Goal: Task Accomplishment & Management: Manage account settings

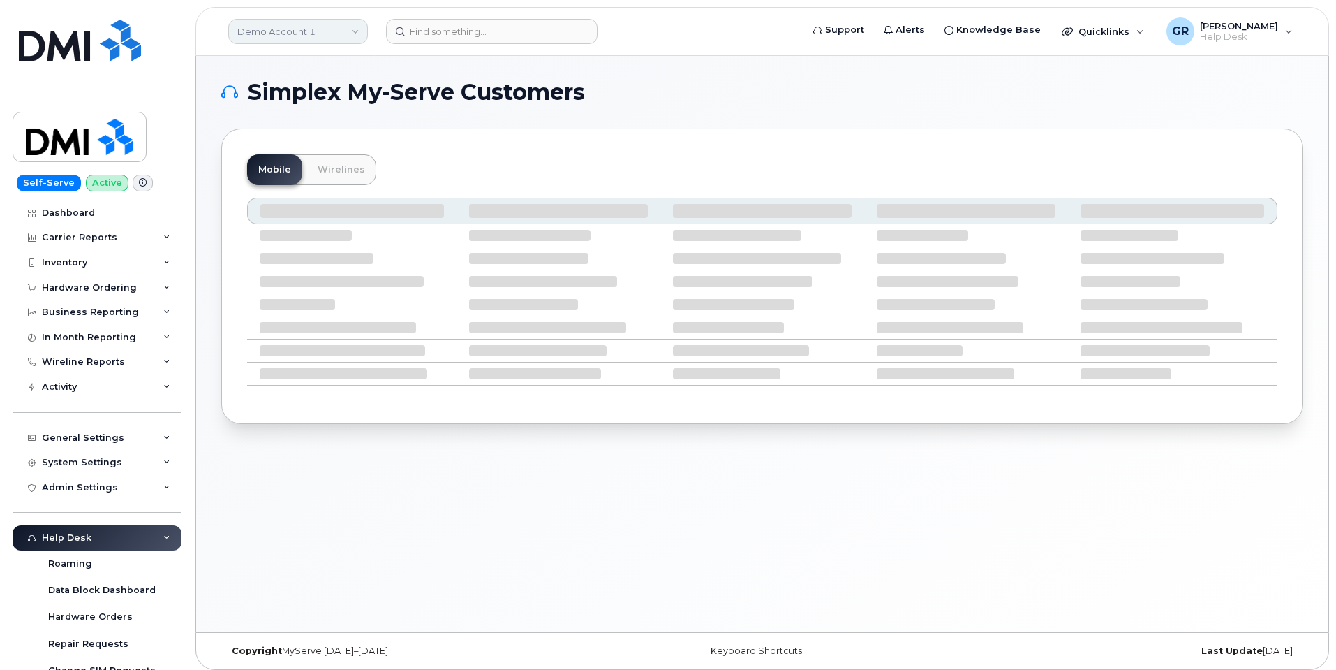
click at [314, 38] on link "Demo Account 1" at bounding box center [298, 31] width 140 height 25
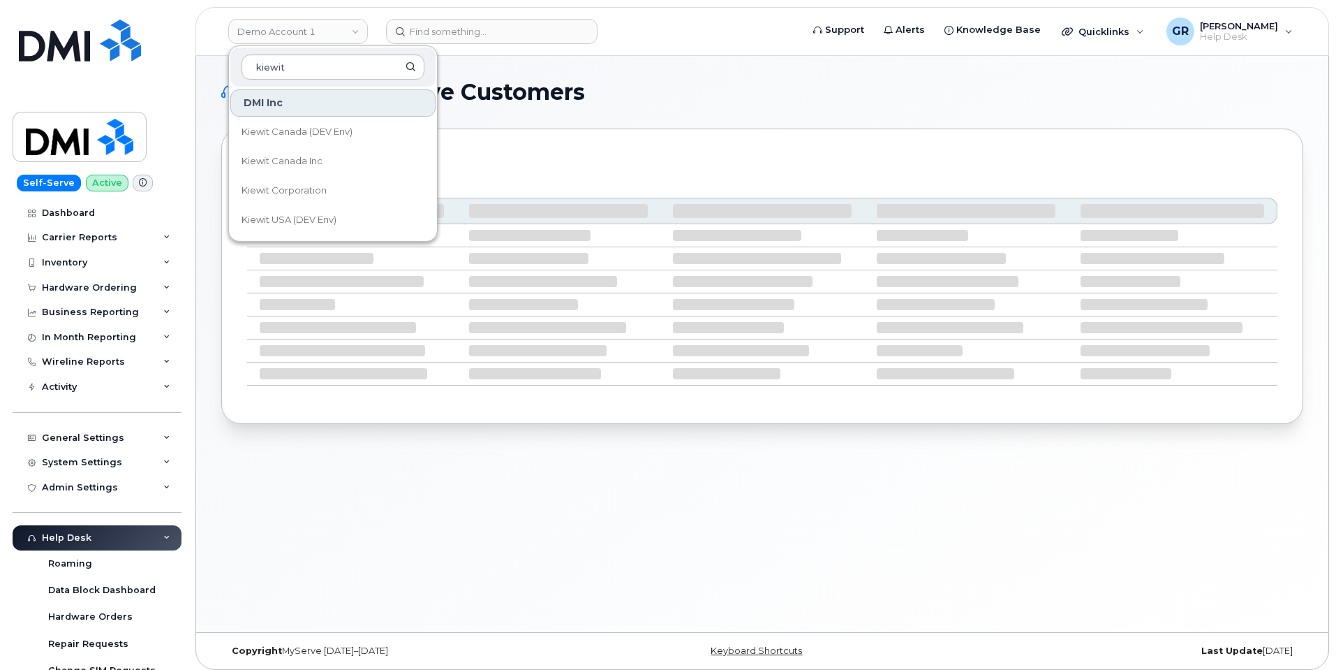
type input "kiewit"
click at [351, 179] on link "Kiewit Corporation" at bounding box center [332, 191] width 205 height 28
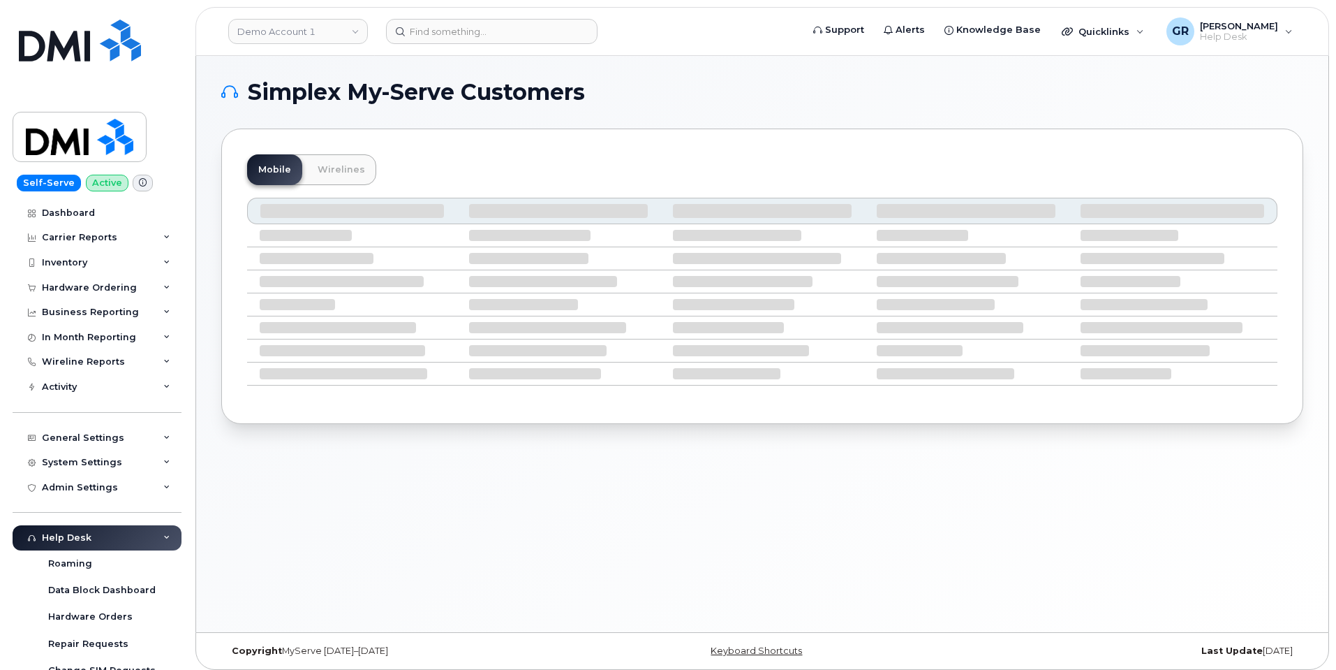
click at [223, 53] on header "Demo Account 1 Support Alerts Knowledge Base Quicklinks Suspend / Cancel Device…" at bounding box center [763, 31] width 1134 height 49
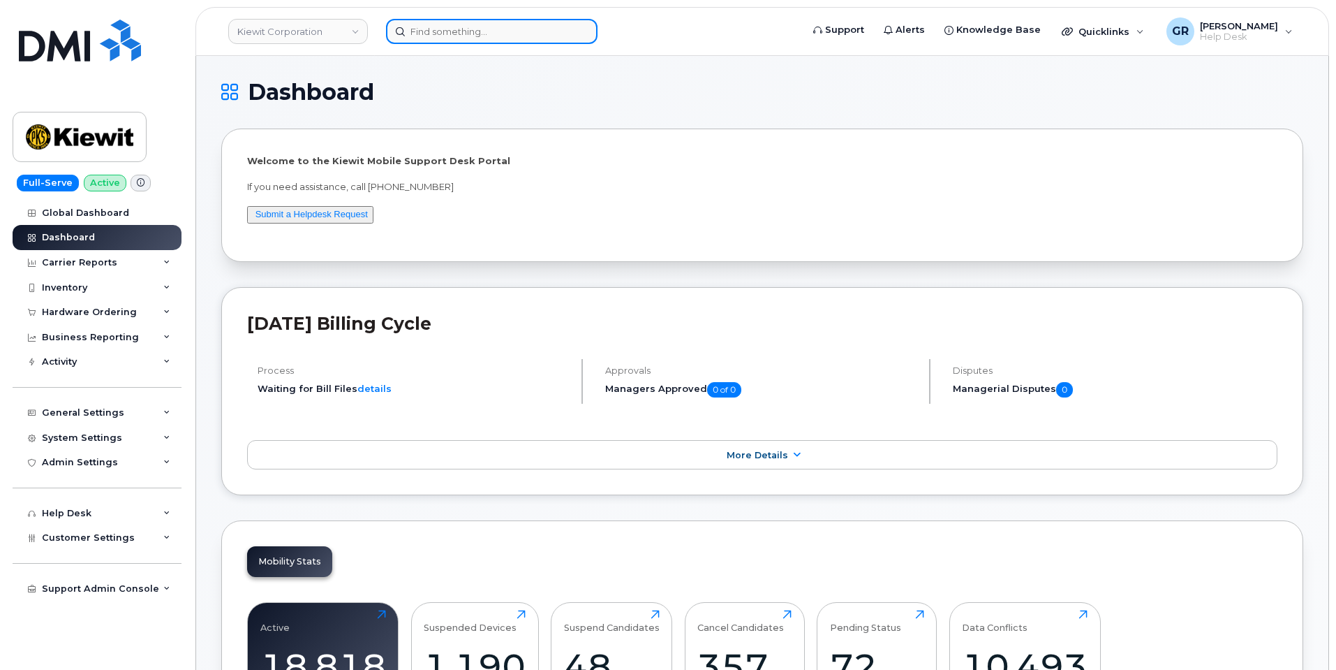
click at [494, 31] on input at bounding box center [492, 31] width 212 height 25
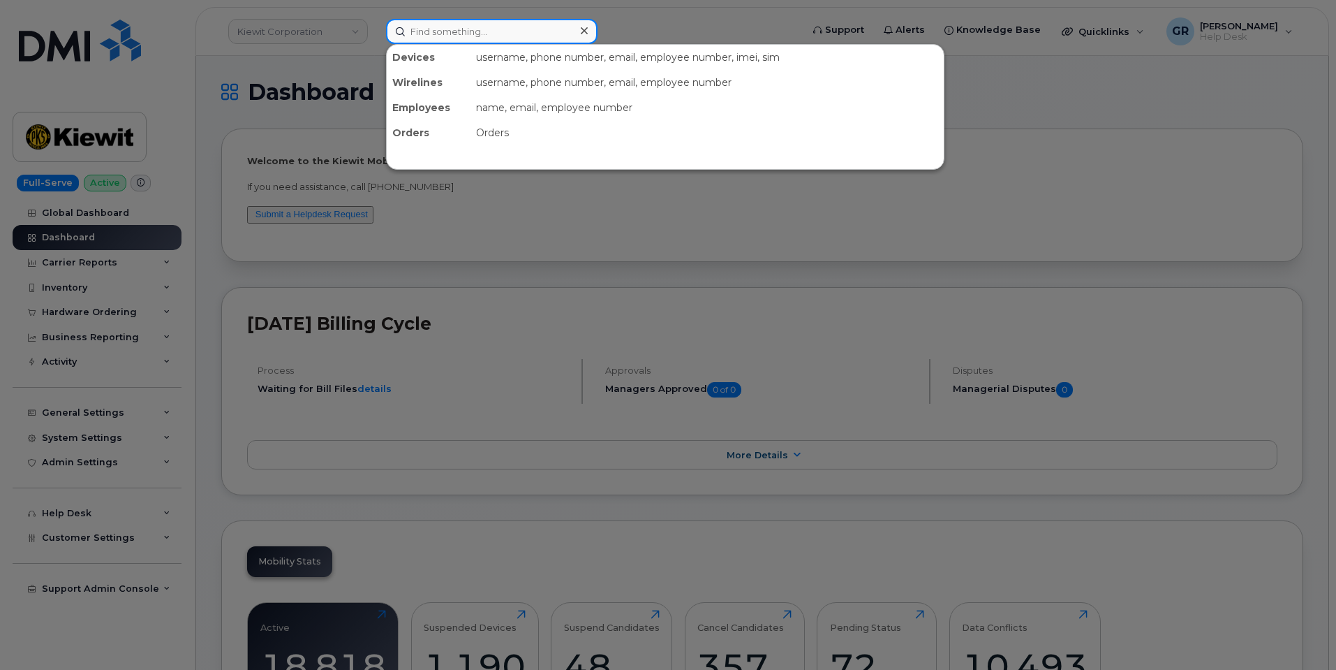
click at [488, 27] on input at bounding box center [492, 31] width 212 height 25
paste input "300723"
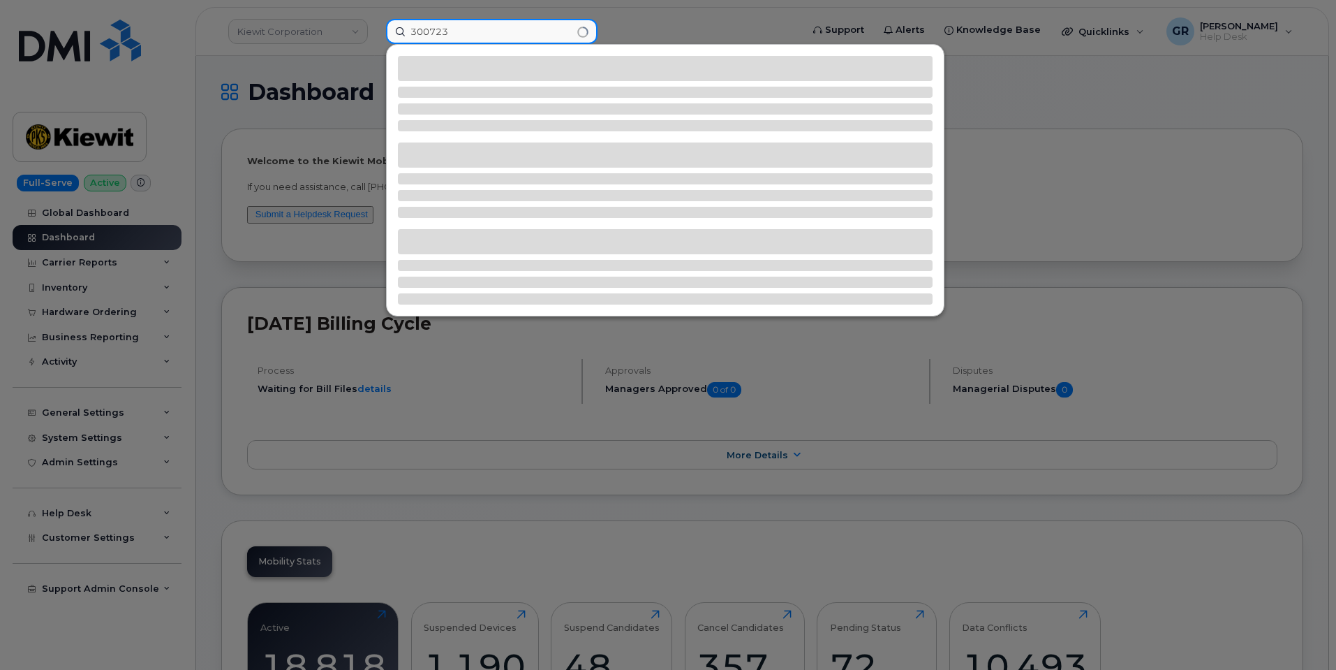
type input "300723"
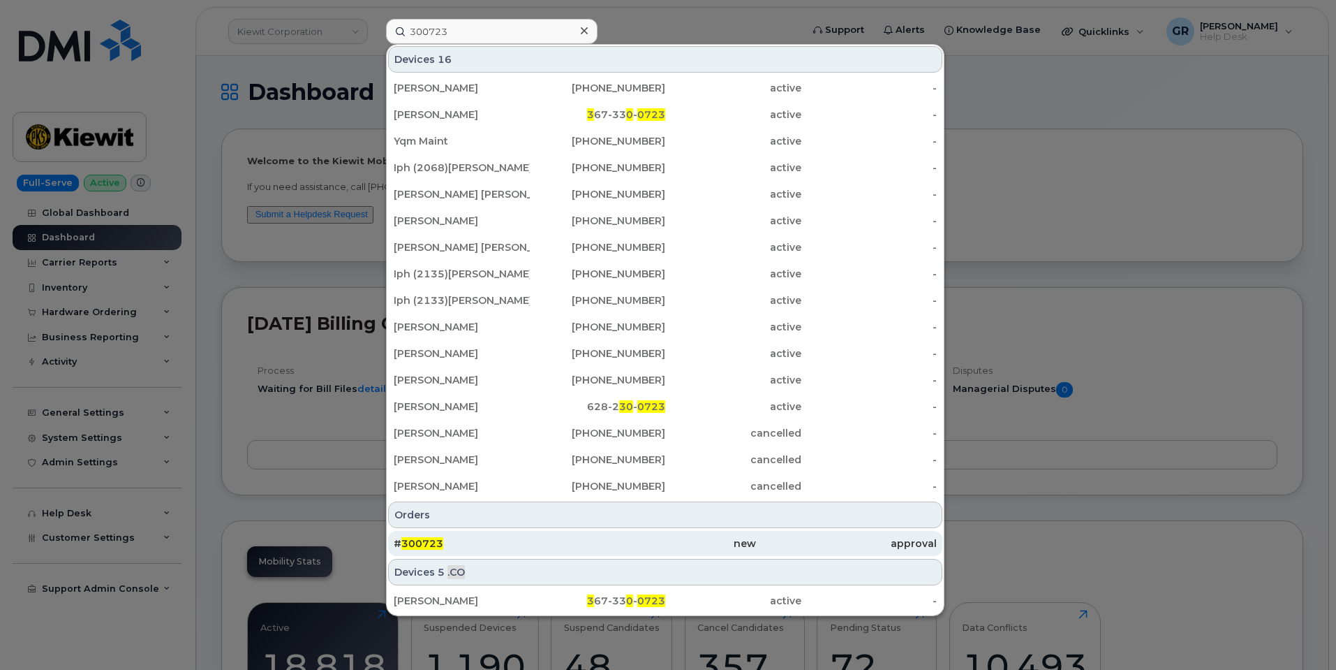
click at [516, 553] on div "# 300723" at bounding box center [484, 543] width 181 height 25
click at [536, 550] on div "# 300723" at bounding box center [484, 543] width 181 height 14
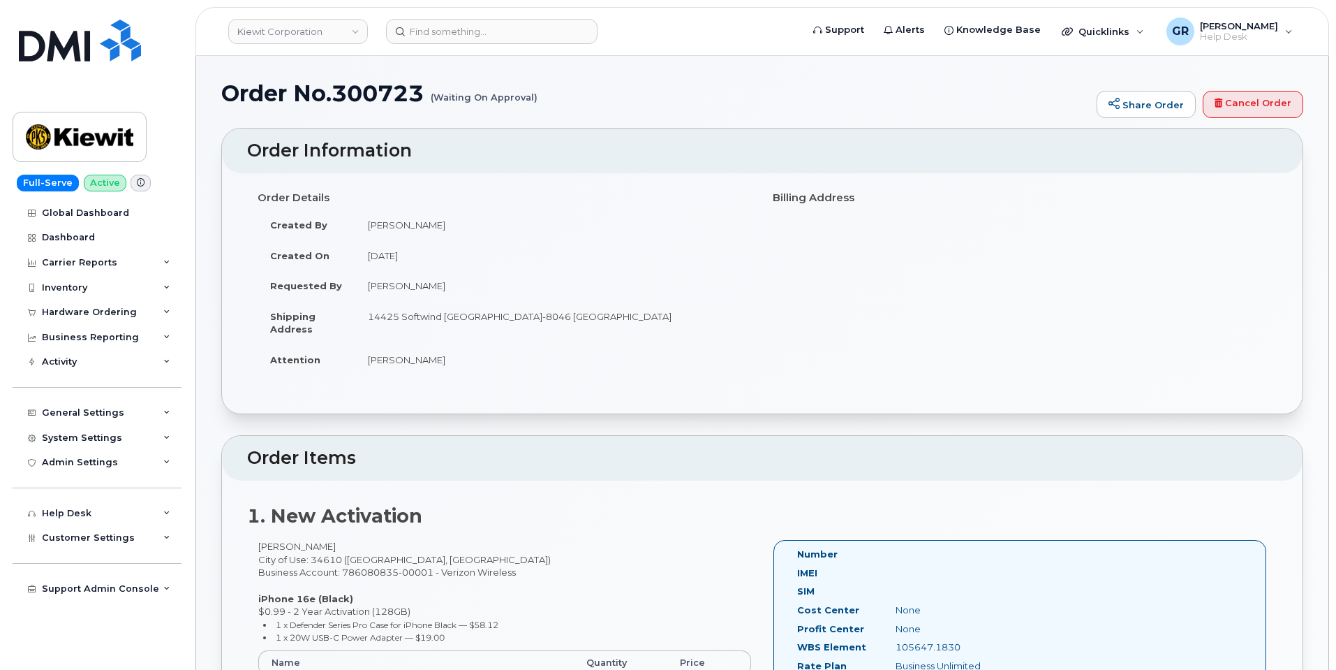
click at [588, 265] on td "[DATE]" at bounding box center [553, 255] width 397 height 31
click at [1267, 37] on span "Help Desk" at bounding box center [1239, 36] width 78 height 11
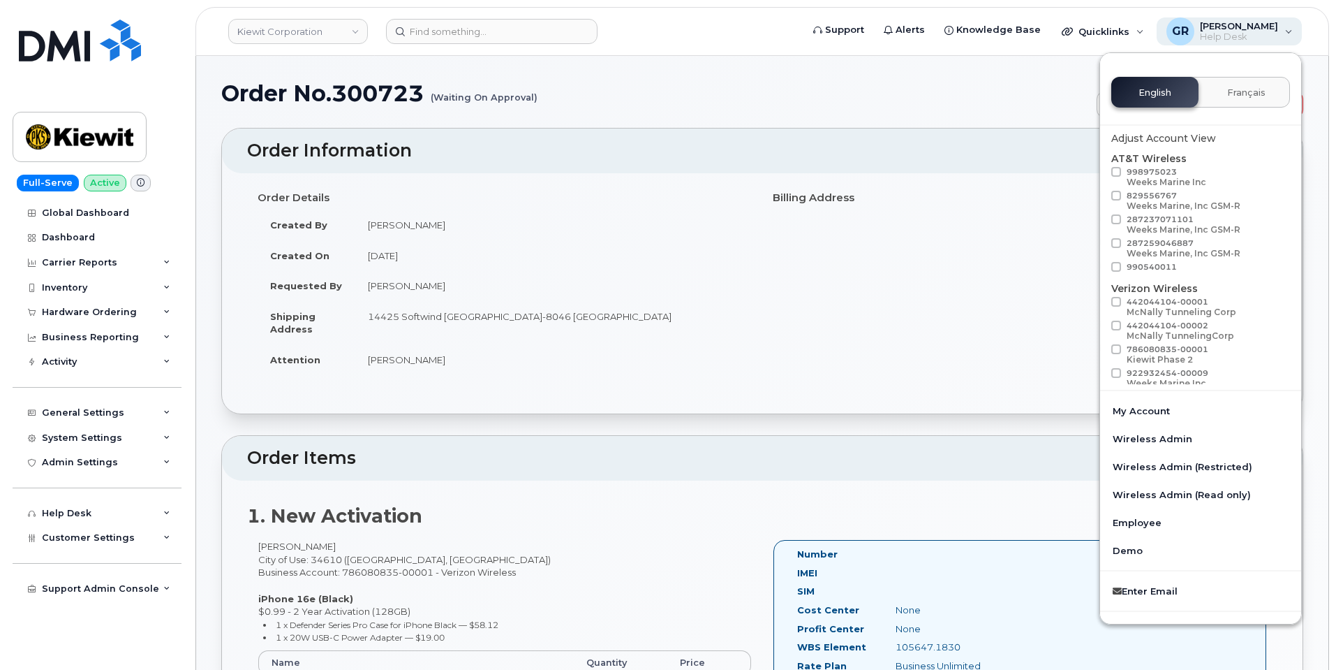
click at [1268, 36] on span "Help Desk" at bounding box center [1239, 36] width 78 height 11
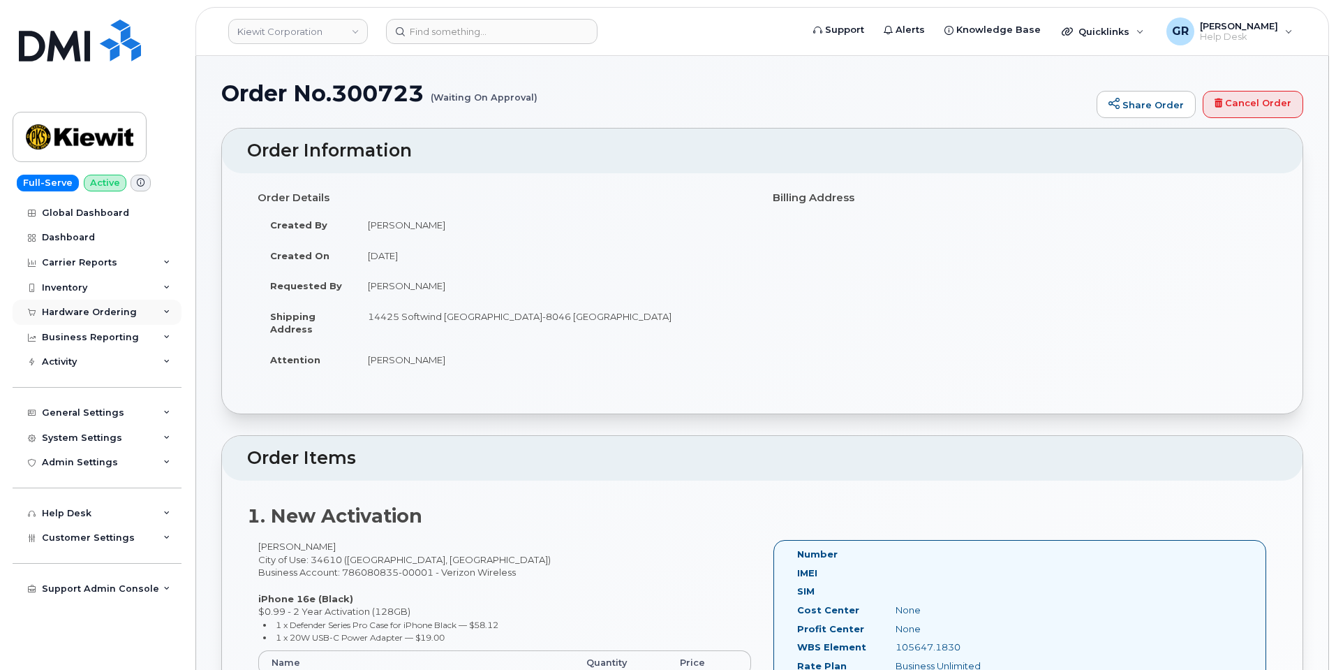
click at [116, 304] on div "Hardware Ordering" at bounding box center [97, 312] width 169 height 25
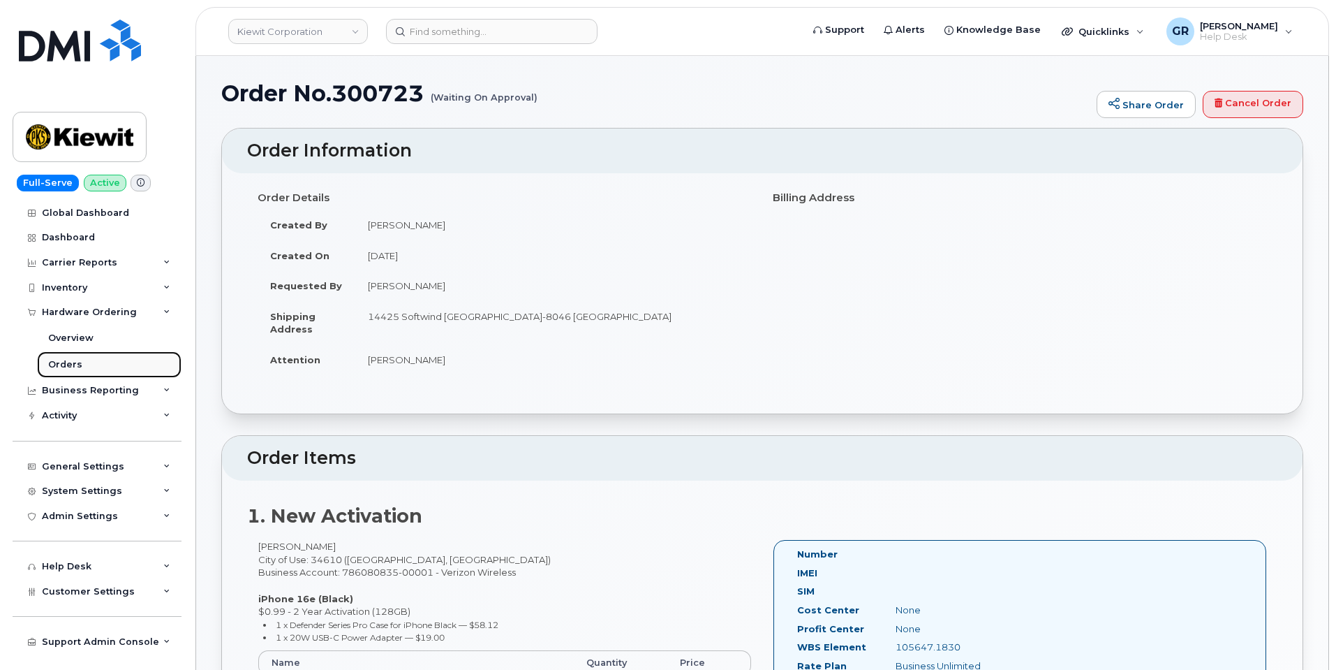
click at [104, 364] on link "Orders" at bounding box center [109, 364] width 145 height 27
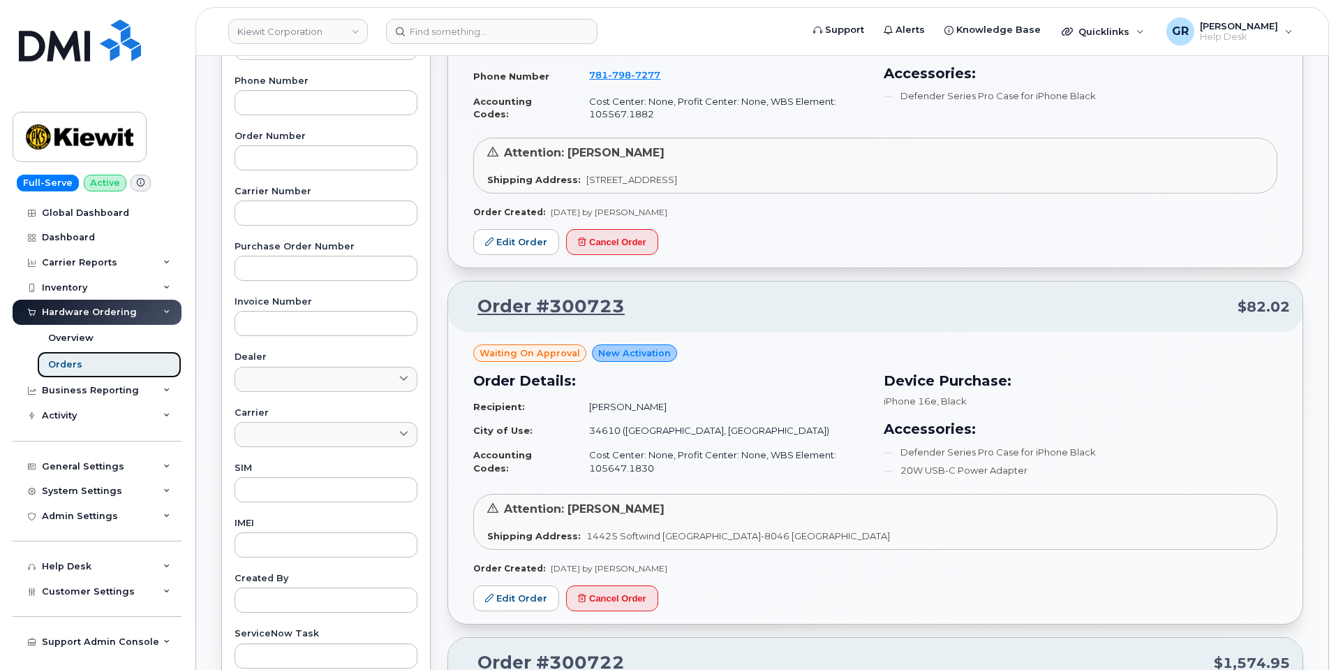
scroll to position [349, 0]
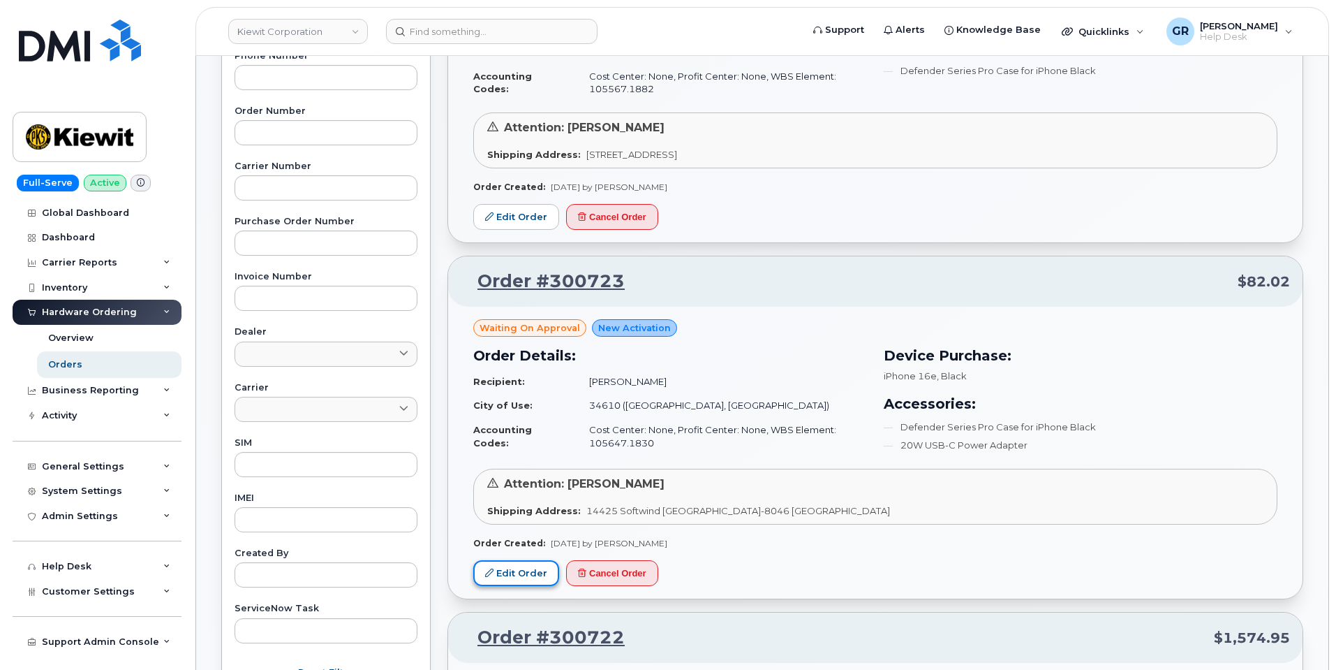
click at [528, 575] on link "Edit Order" at bounding box center [516, 573] width 86 height 26
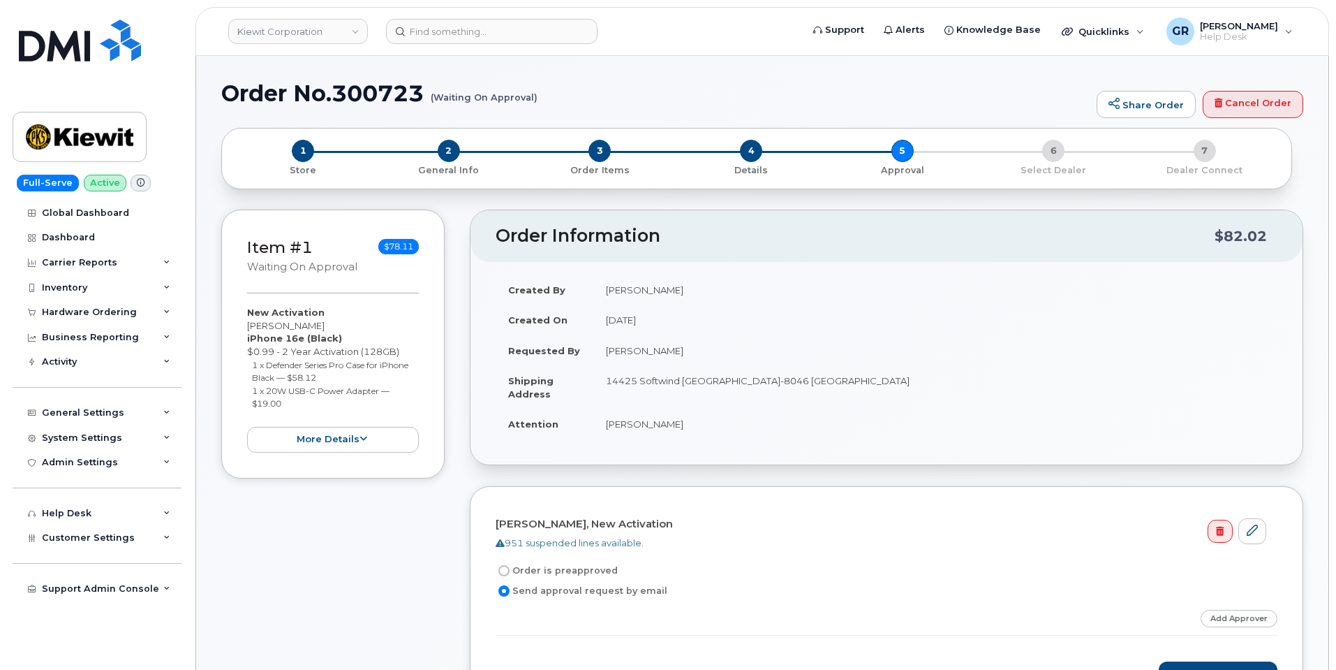
drag, startPoint x: 376, startPoint y: 545, endPoint x: 413, endPoint y: 528, distance: 41.3
click at [376, 545] on div "Item #1 Waiting On Approval $78.11 New Activation Sergio Hernandez iPhone 16e (…" at bounding box center [332, 471] width 223 height 524
drag, startPoint x: 589, startPoint y: 350, endPoint x: 589, endPoint y: 362, distance: 12.6
click at [589, 351] on td "Requested By" at bounding box center [545, 350] width 98 height 31
click at [360, 448] on button "more details" at bounding box center [333, 440] width 172 height 26
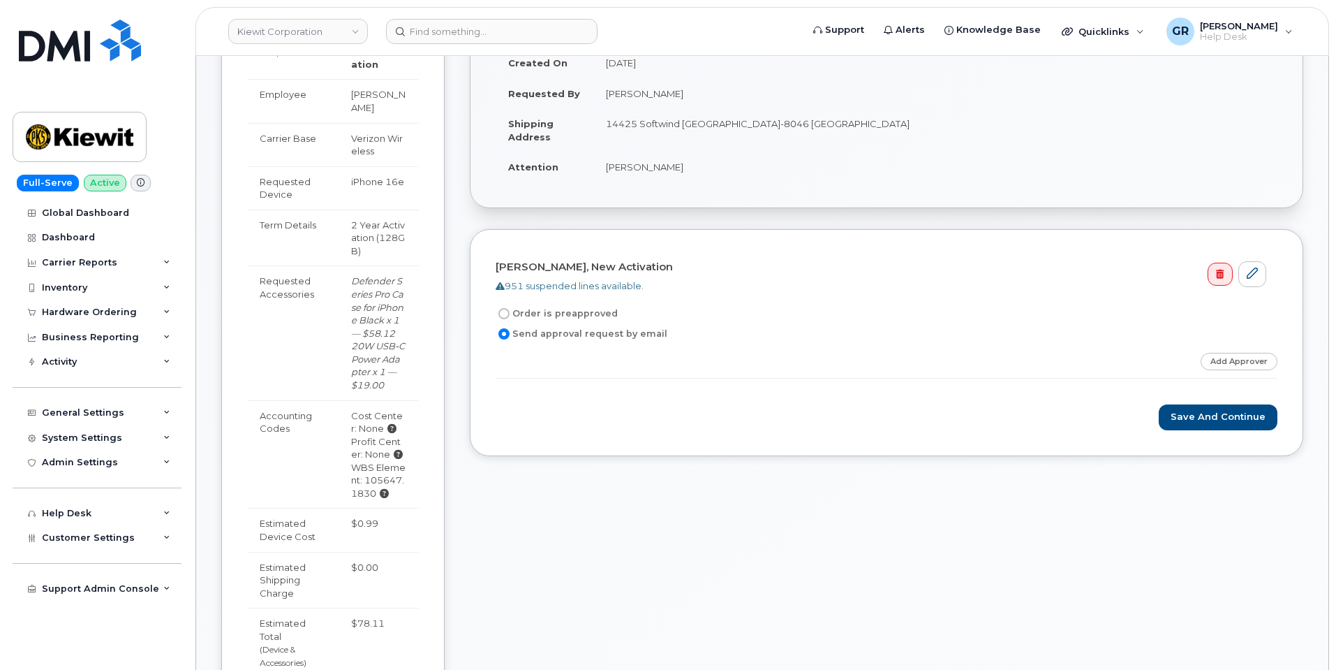
scroll to position [279, 0]
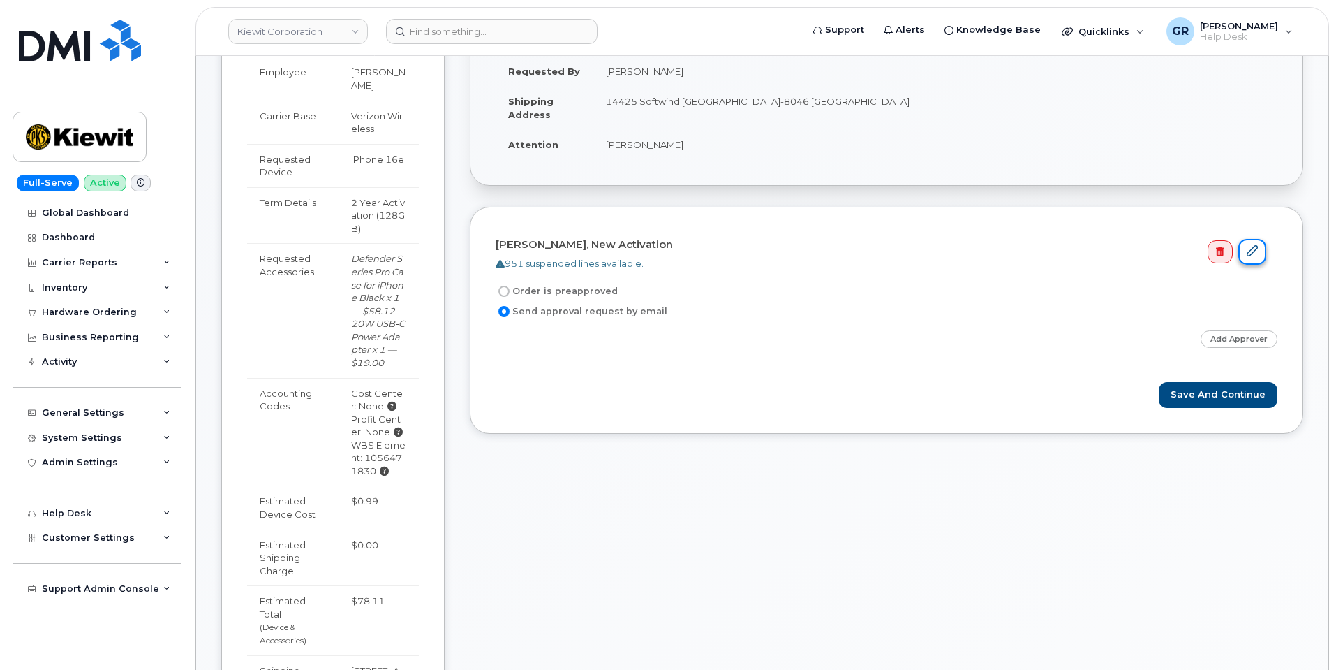
click at [1255, 246] on icon at bounding box center [1252, 250] width 11 height 11
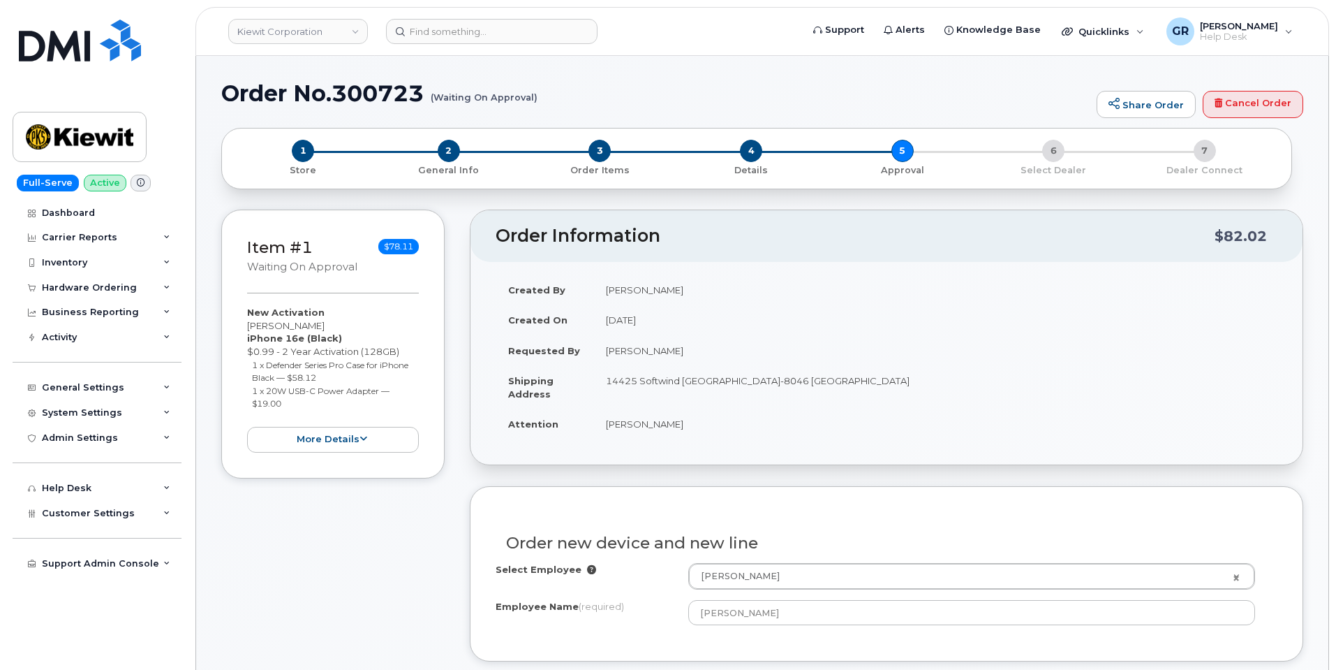
click at [644, 384] on td "14425 Softwind [GEOGRAPHIC_DATA]-8046 [GEOGRAPHIC_DATA]" at bounding box center [935, 386] width 684 height 43
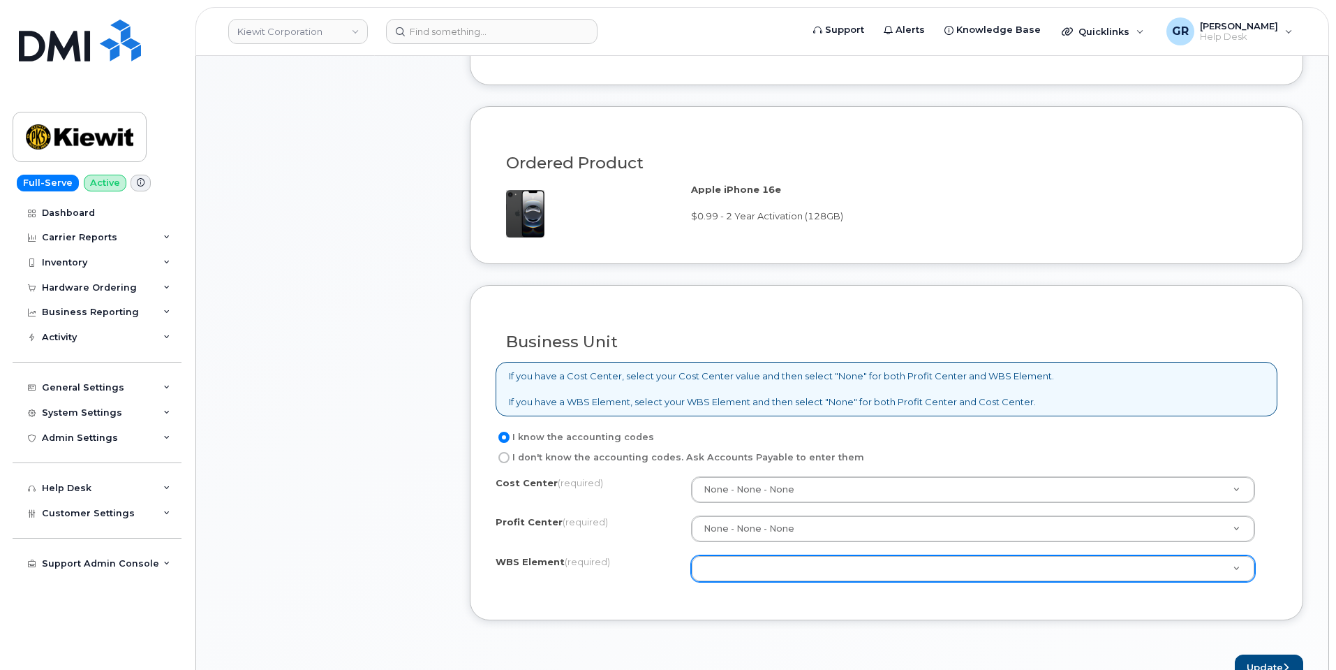
scroll to position [908, 0]
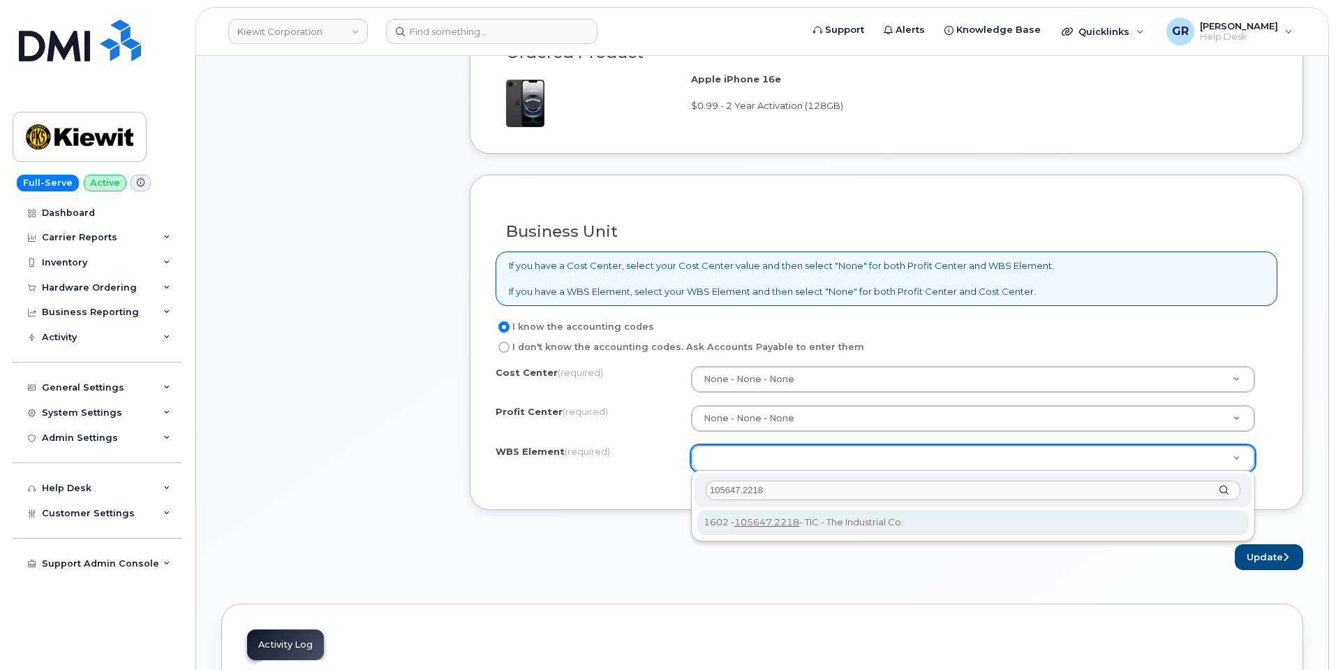
click at [744, 489] on input "105647.2218" at bounding box center [973, 490] width 535 height 20
click at [823, 492] on input "105647.2218" at bounding box center [973, 490] width 535 height 20
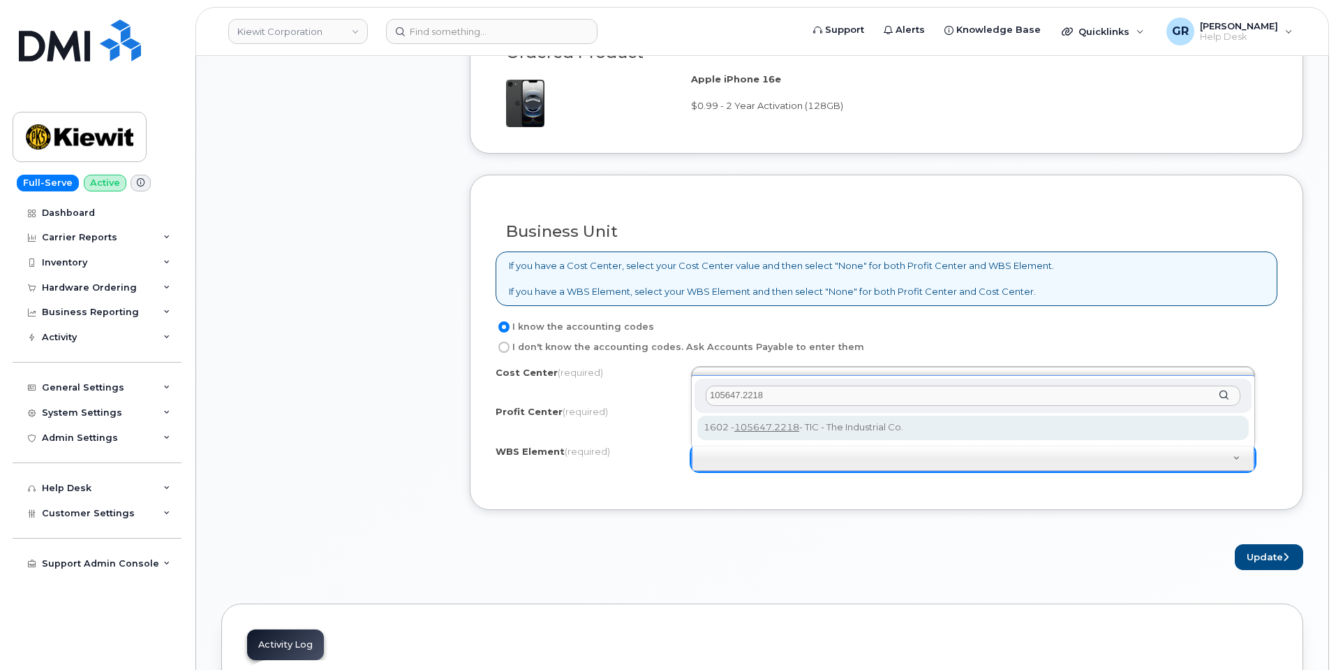
type input "105647.2218"
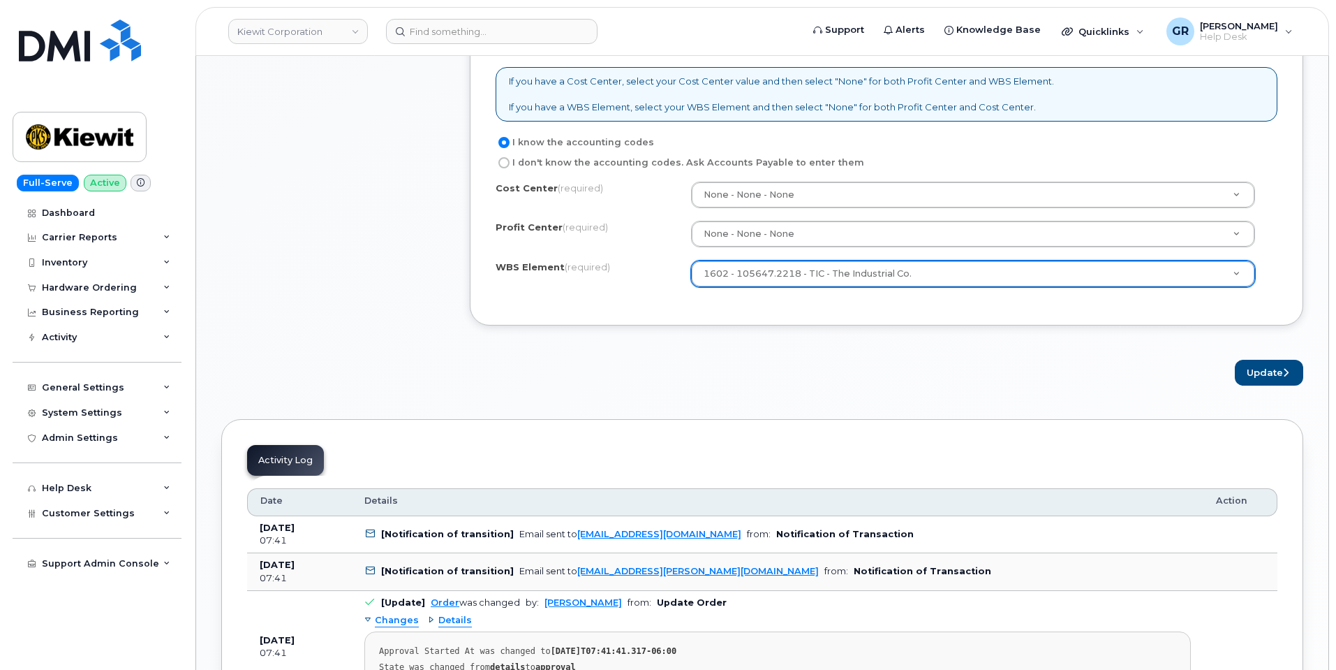
scroll to position [1117, 0]
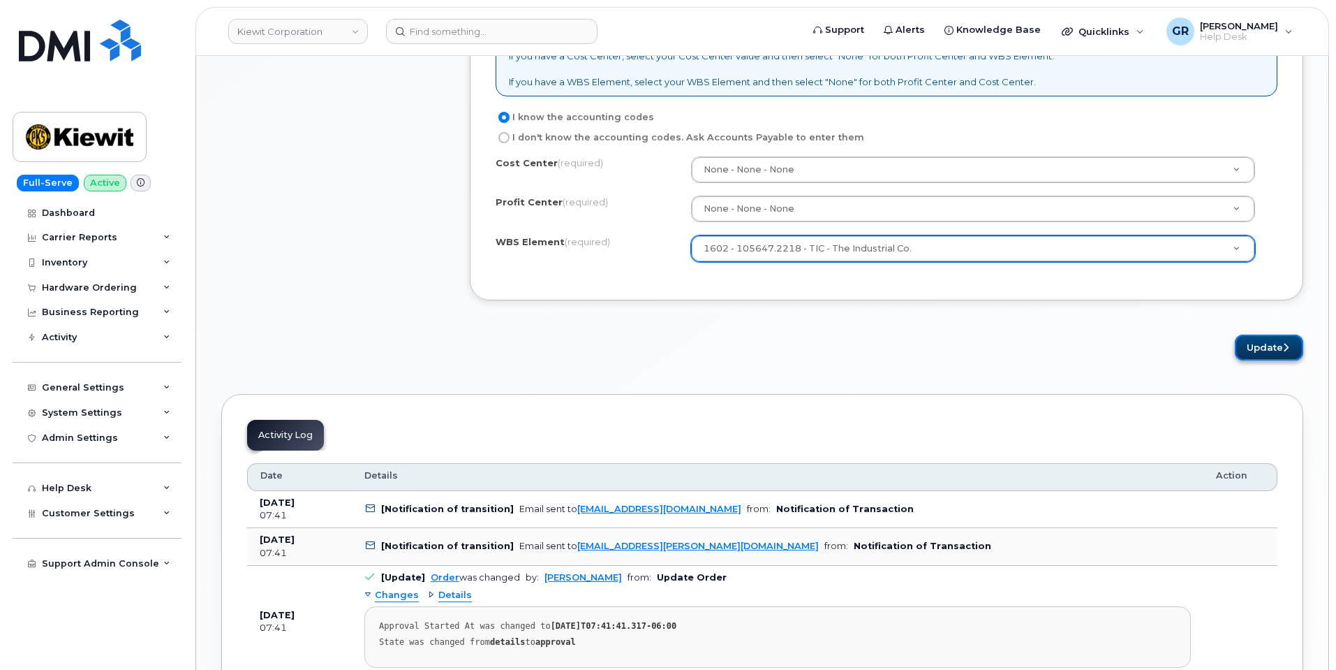
click at [1249, 345] on button "Update" at bounding box center [1269, 347] width 68 height 26
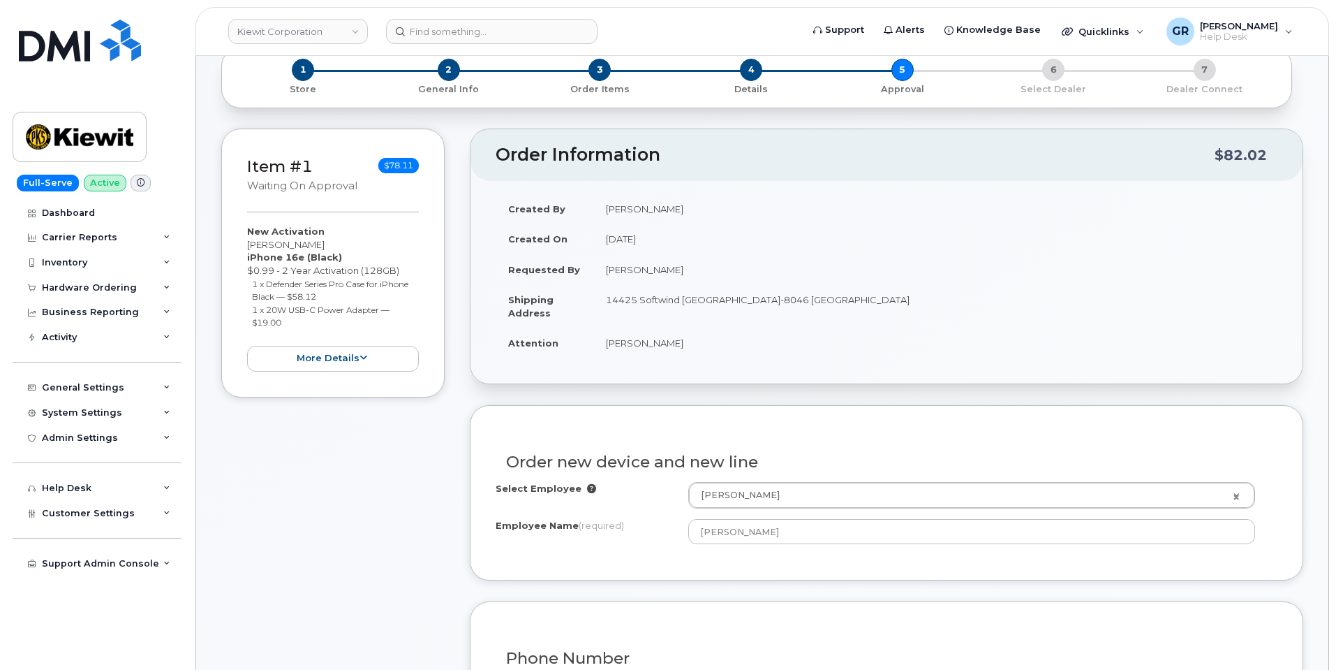
scroll to position [0, 0]
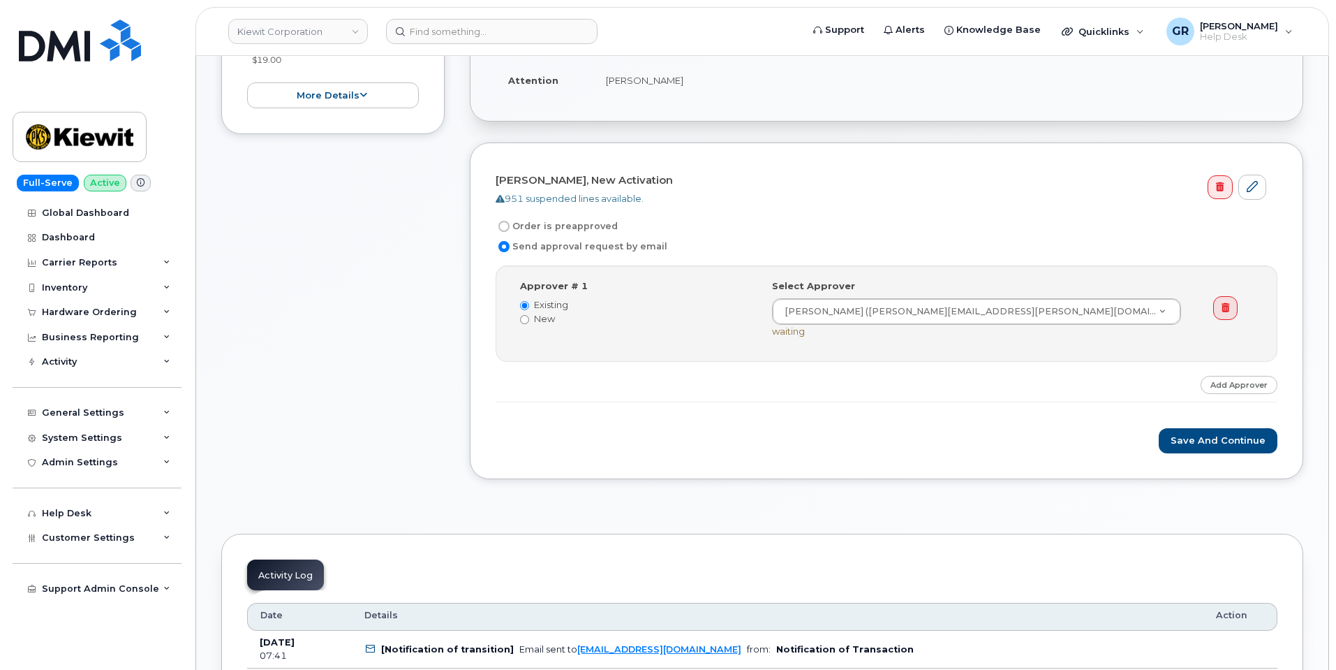
scroll to position [489, 0]
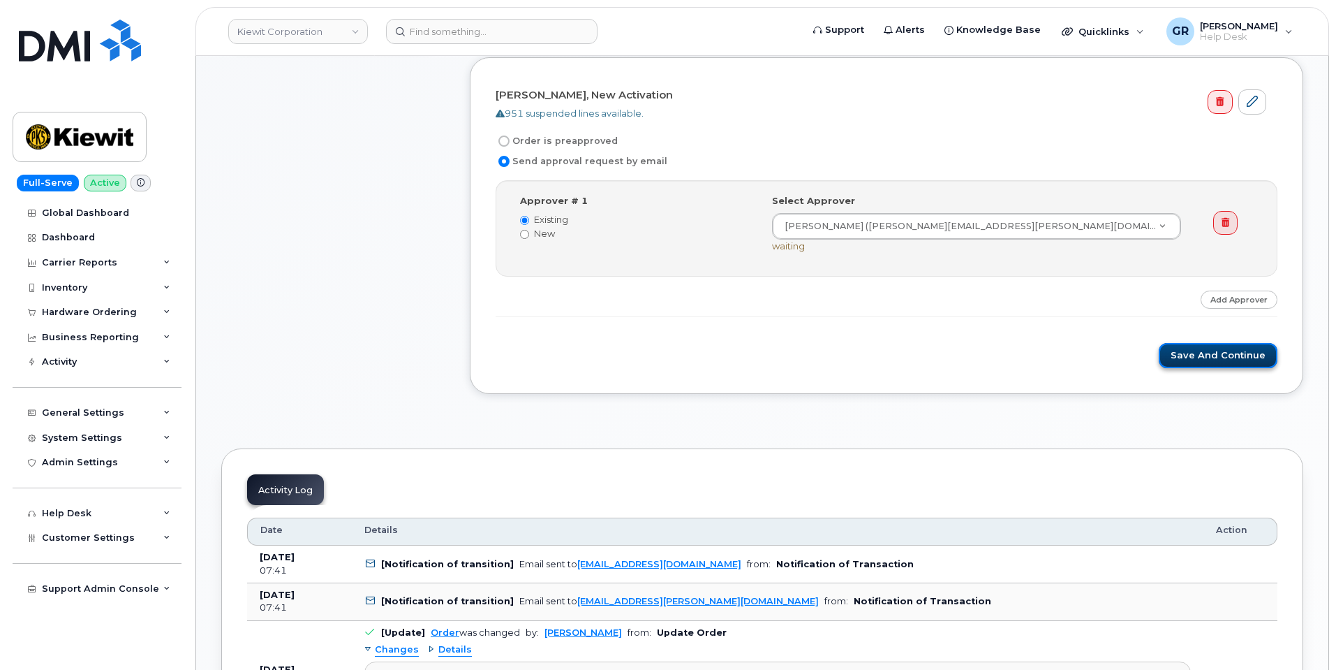
click at [1206, 359] on button "Save and Continue" at bounding box center [1218, 356] width 119 height 26
click at [406, 320] on div "Item #1 Waiting On Approval $78.11 New Activation Sergio Hernandez iPhone 16e (…" at bounding box center [332, 97] width 223 height 635
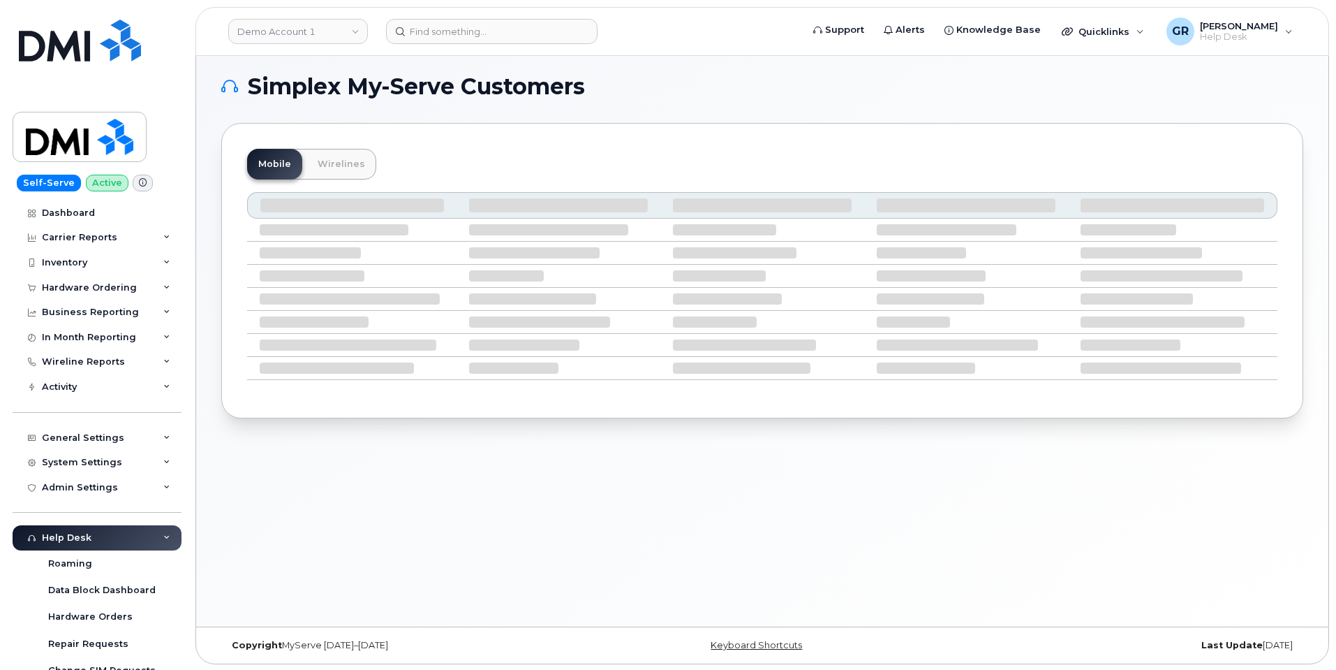
scroll to position [7, 0]
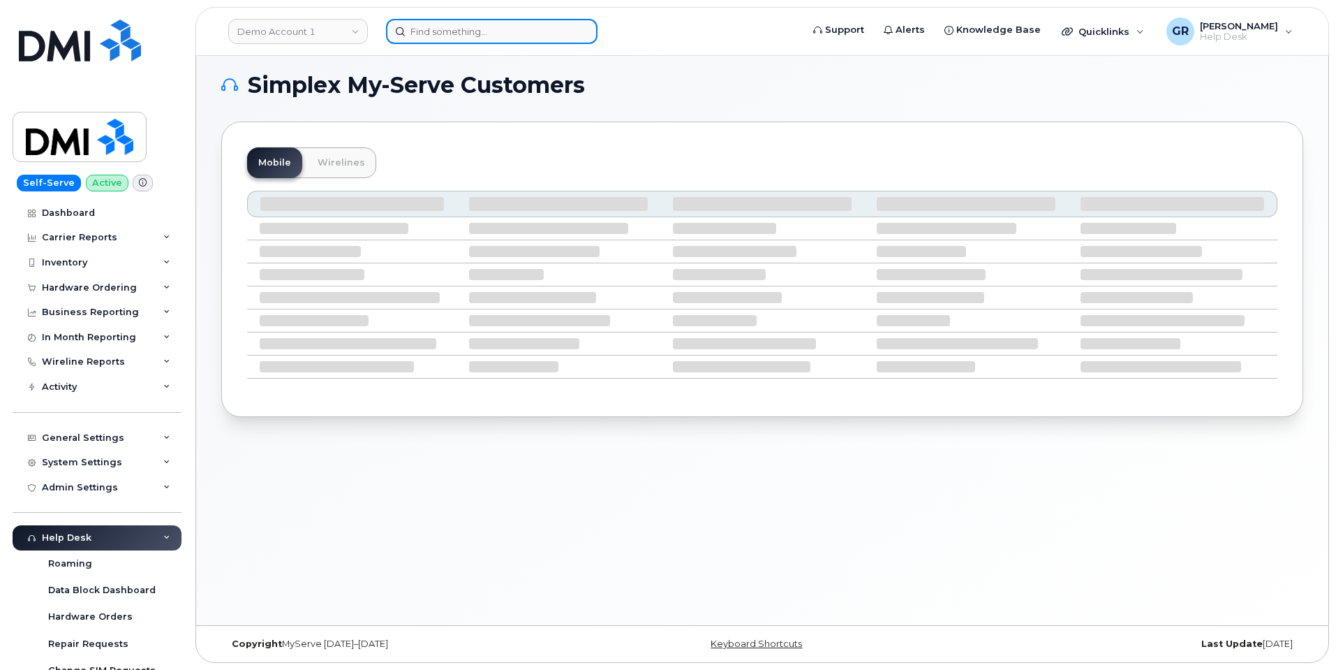
click at [462, 32] on input at bounding box center [492, 31] width 212 height 25
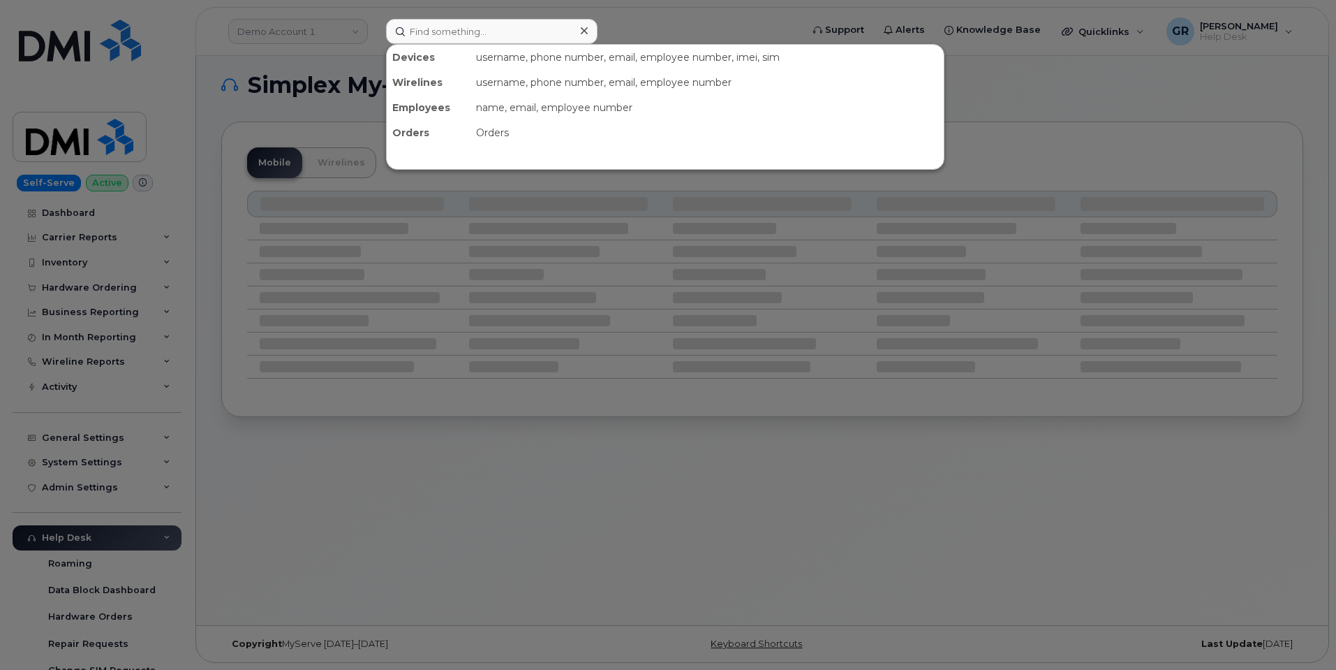
click at [109, 279] on div at bounding box center [668, 335] width 1336 height 670
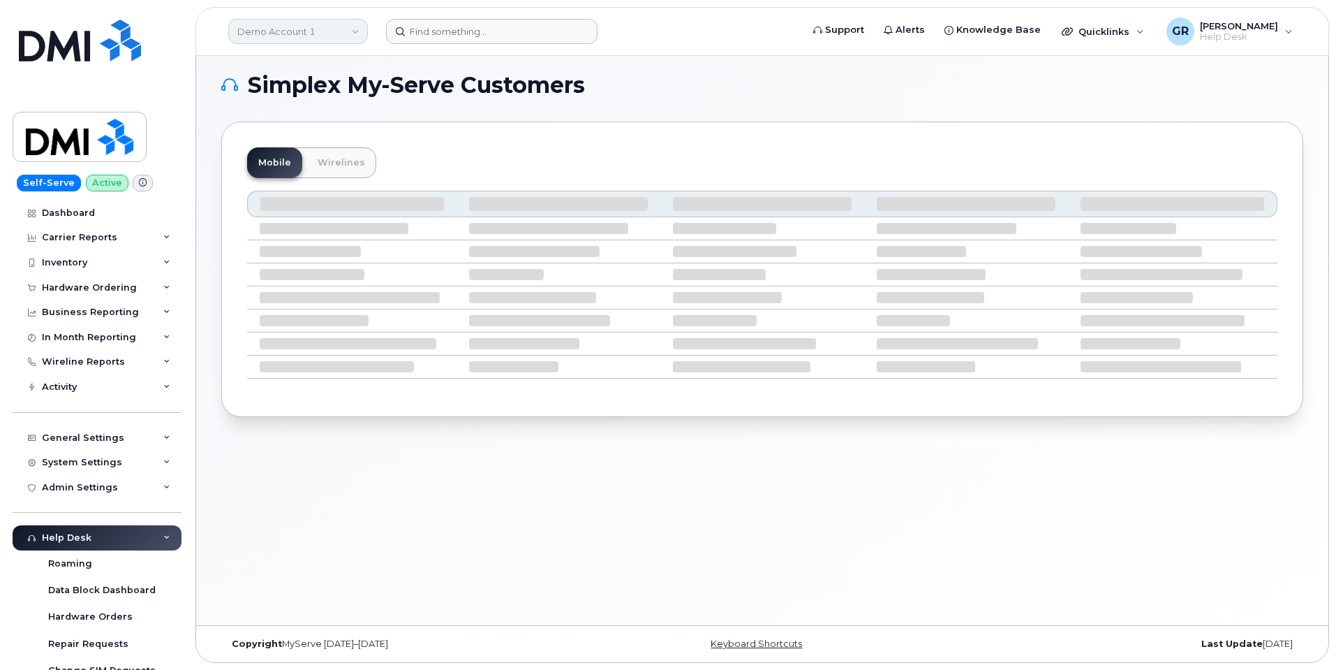
click at [309, 35] on link "Demo Account 1" at bounding box center [298, 31] width 140 height 25
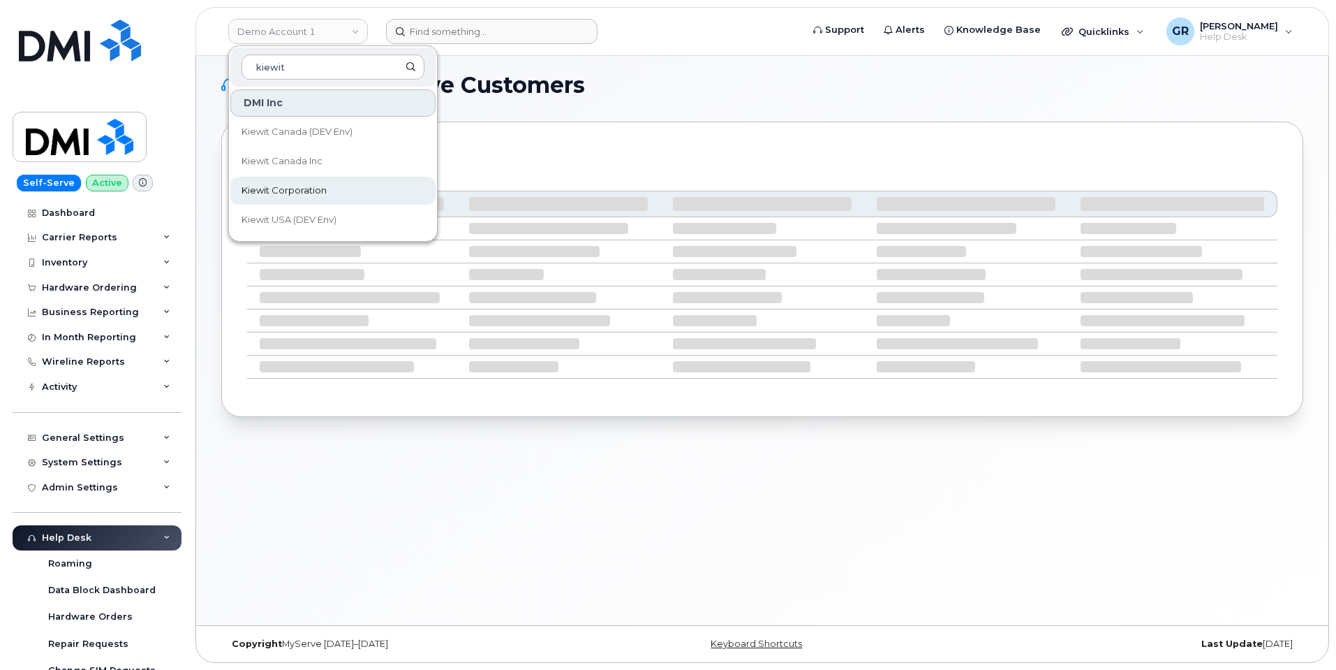
type input "kiewit"
click at [334, 192] on link "Kiewit Corporation" at bounding box center [332, 191] width 205 height 28
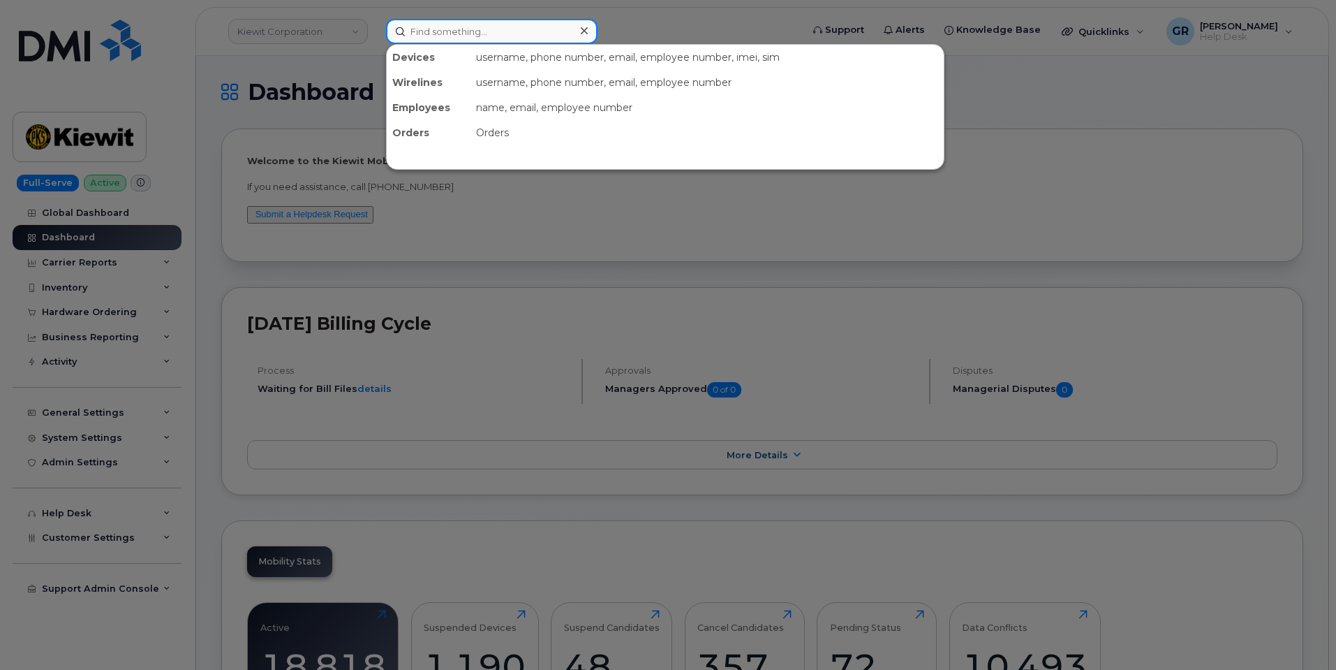
click at [457, 27] on input at bounding box center [492, 31] width 212 height 25
click at [432, 228] on div at bounding box center [668, 335] width 1336 height 670
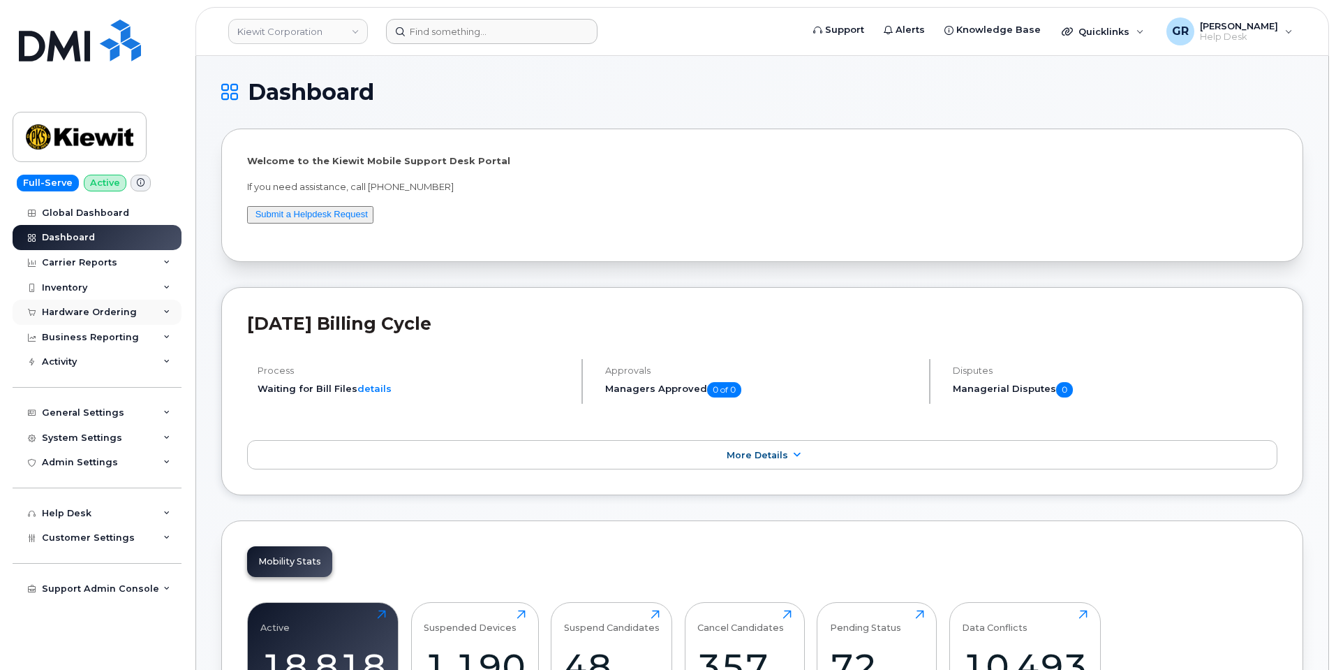
click at [124, 315] on div "Hardware Ordering" at bounding box center [89, 312] width 95 height 11
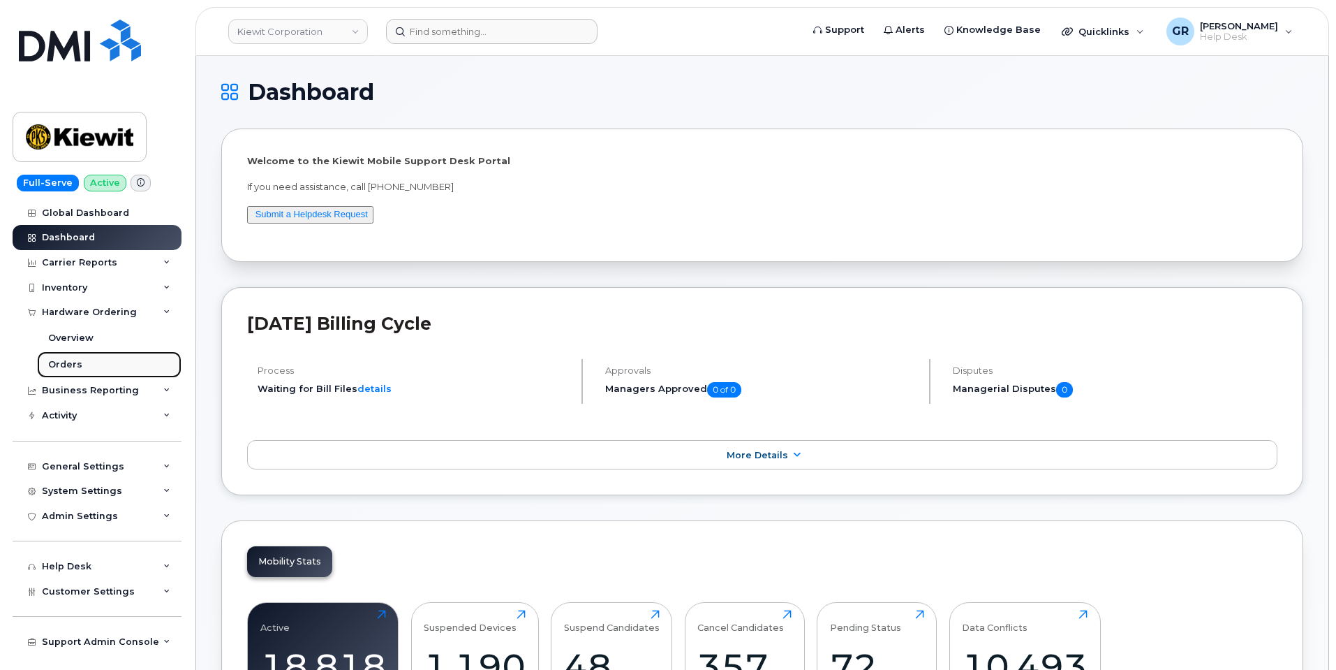
click at [124, 362] on link "Orders" at bounding box center [109, 364] width 145 height 27
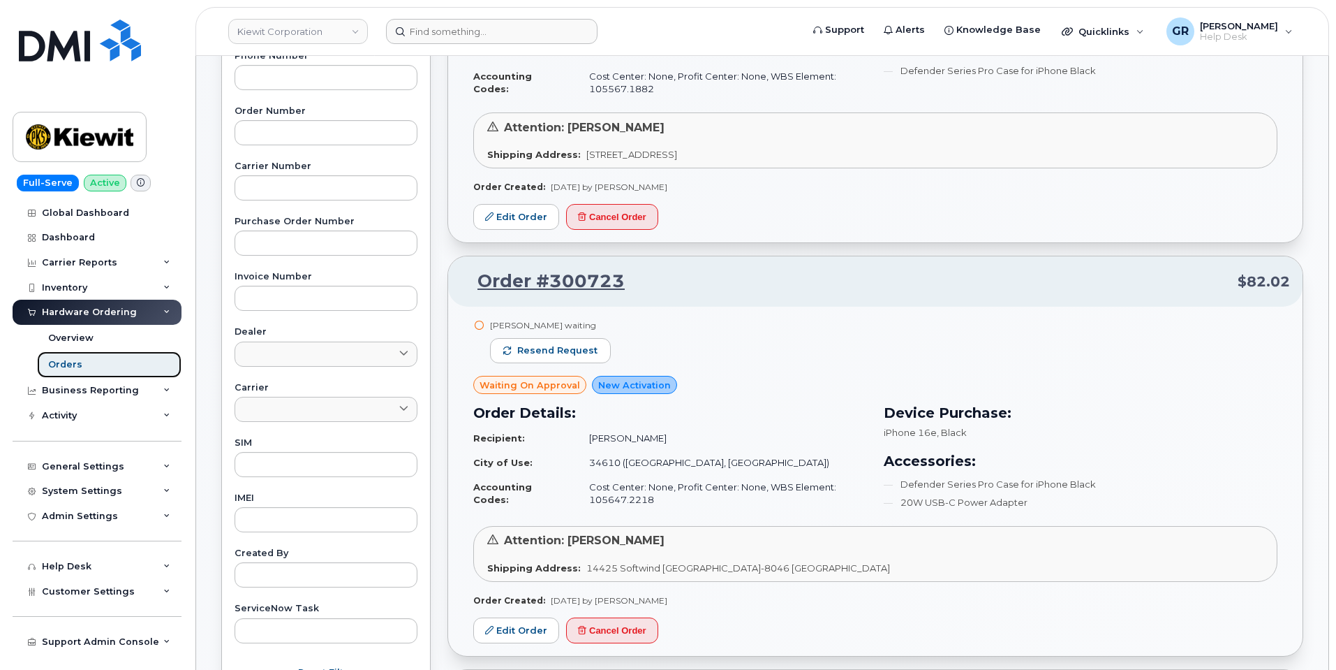
scroll to position [419, 0]
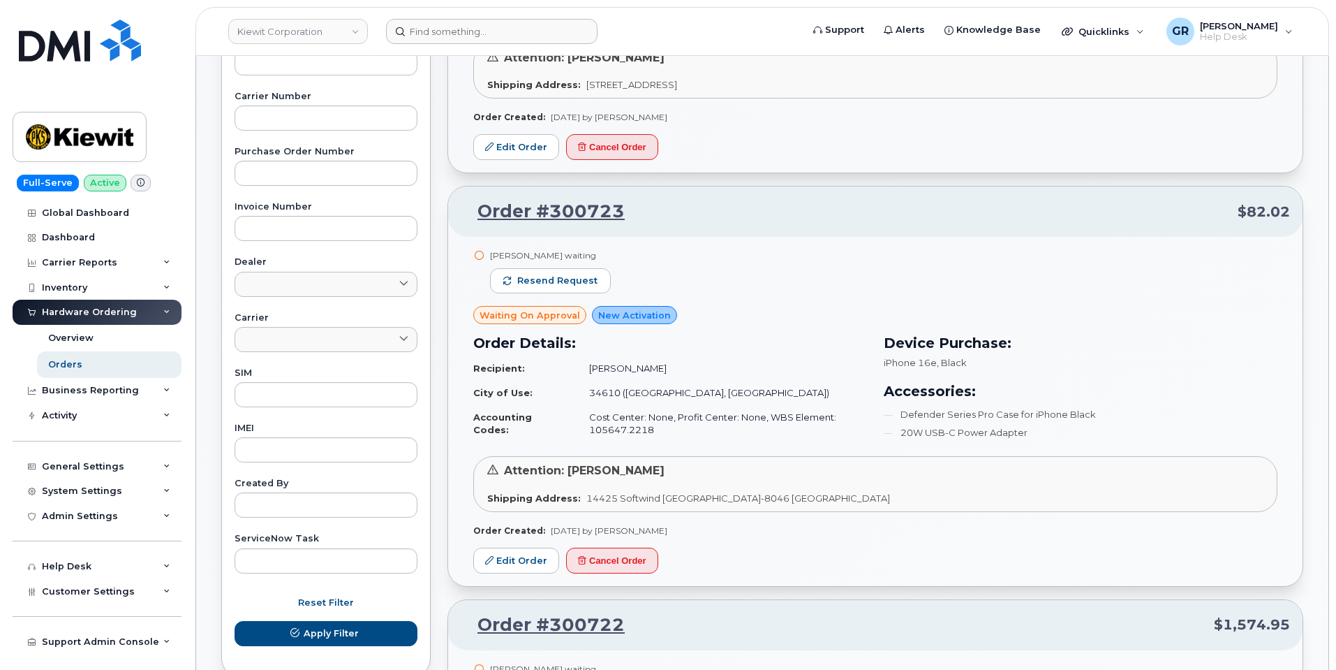
click at [750, 353] on h3 "Order Details:" at bounding box center [670, 342] width 394 height 21
